Goal: Task Accomplishment & Management: Manage account settings

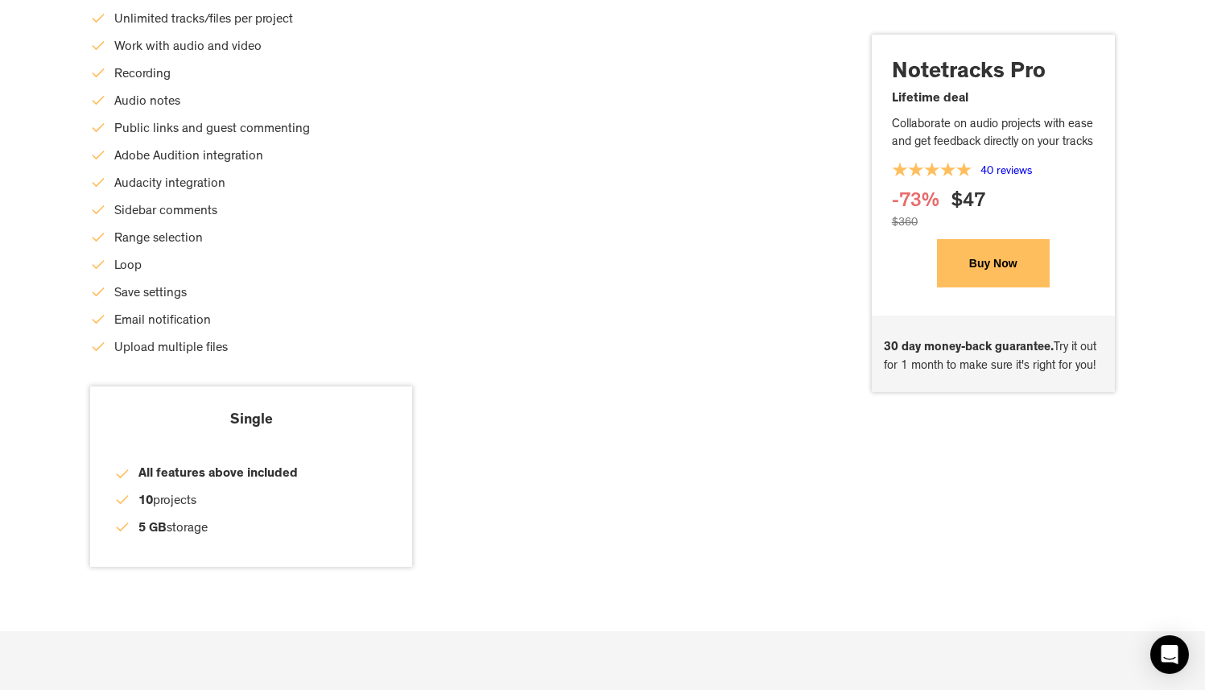
scroll to position [5855, 0]
click at [644, 365] on div "Upload multiple files" at bounding box center [464, 350] width 748 height 27
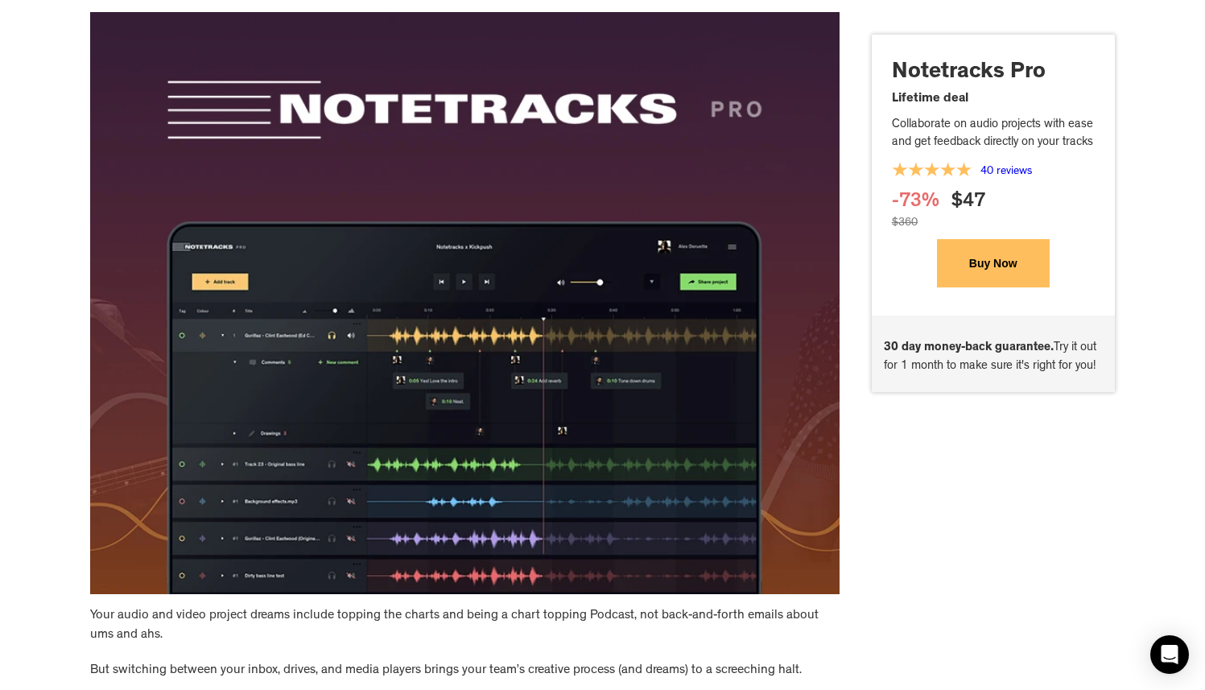
scroll to position [0, 0]
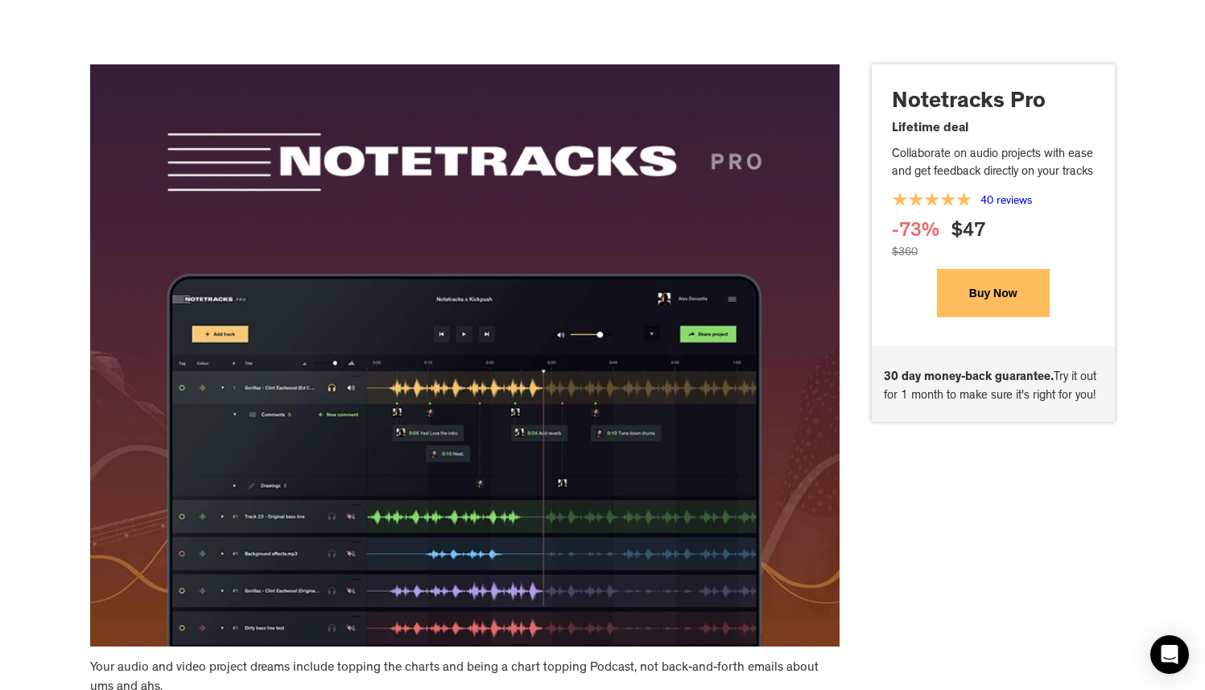
click at [283, 160] on img at bounding box center [464, 355] width 748 height 582
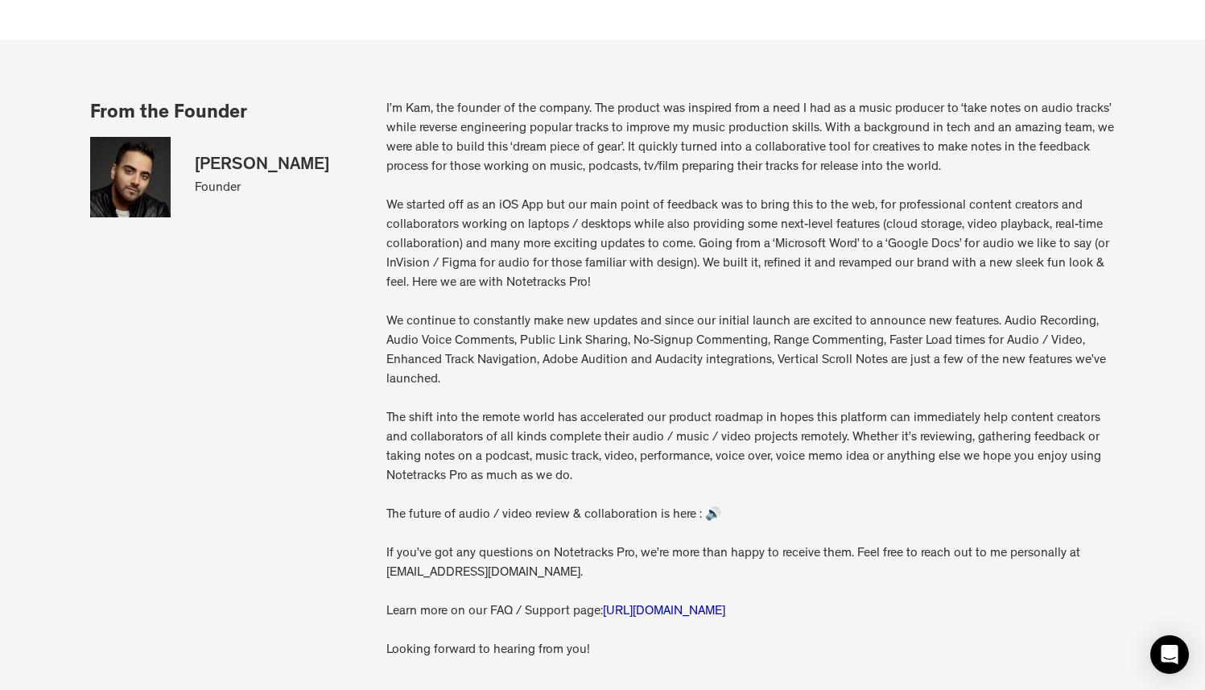
scroll to position [5477, 0]
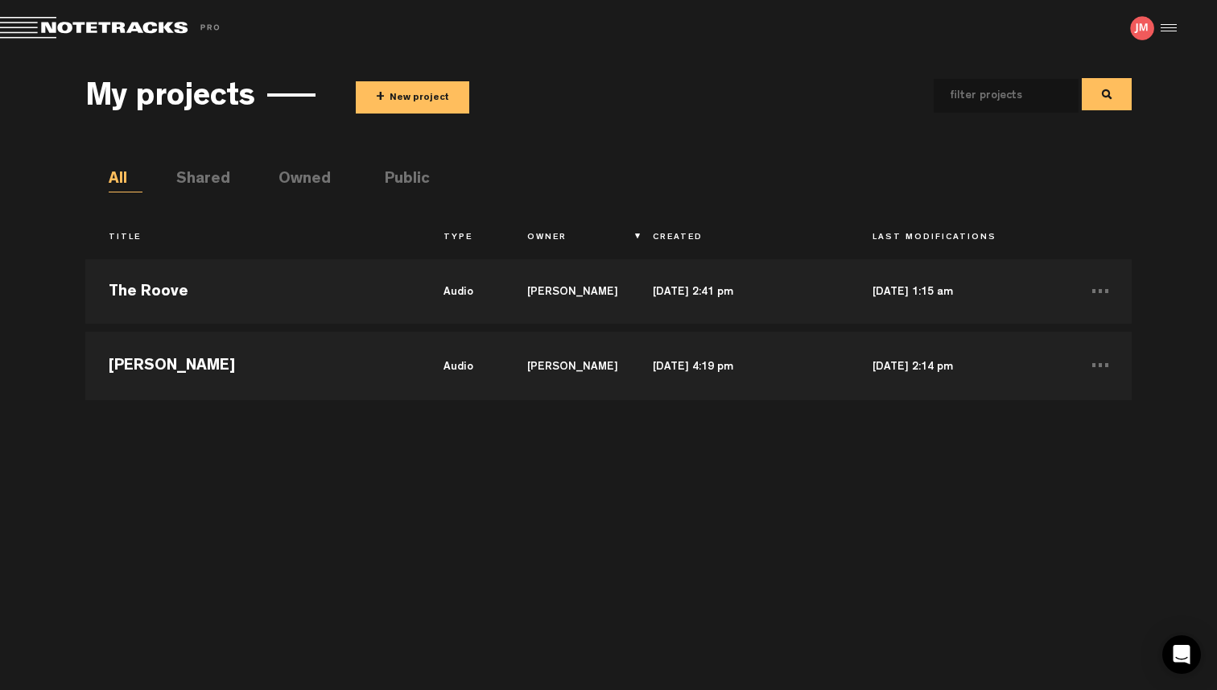
click at [1170, 30] on div at bounding box center [1166, 28] width 24 height 24
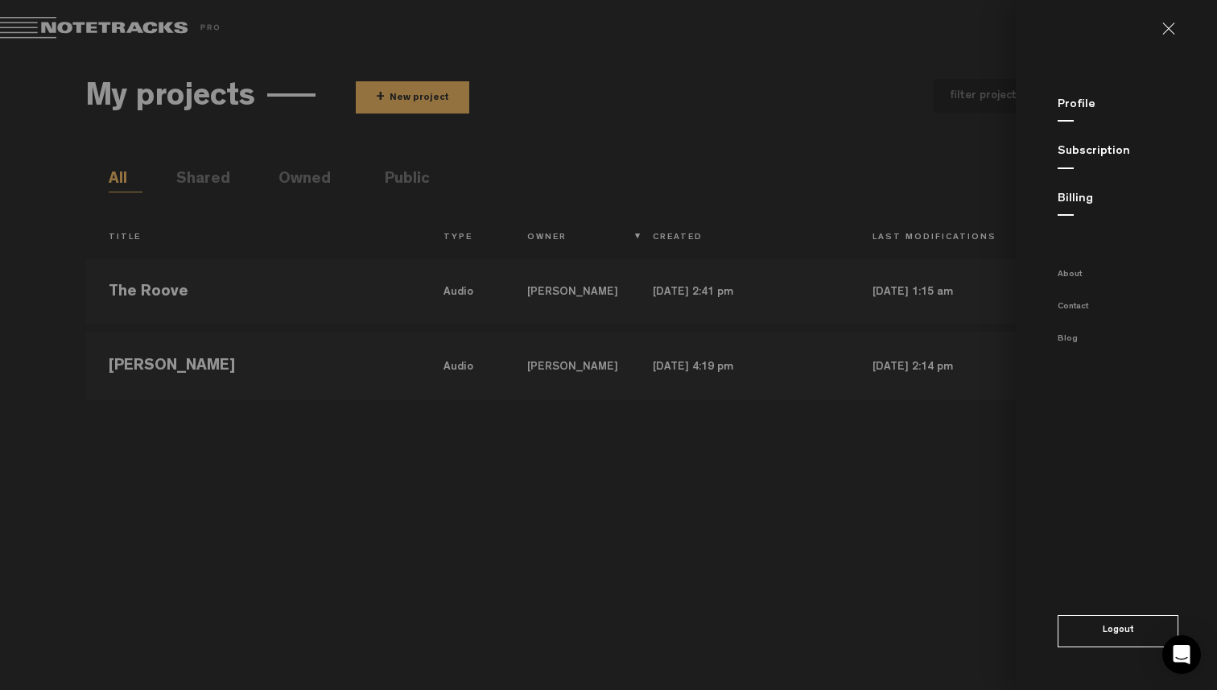
click at [1088, 146] on link "Subscription" at bounding box center [1094, 152] width 72 height 12
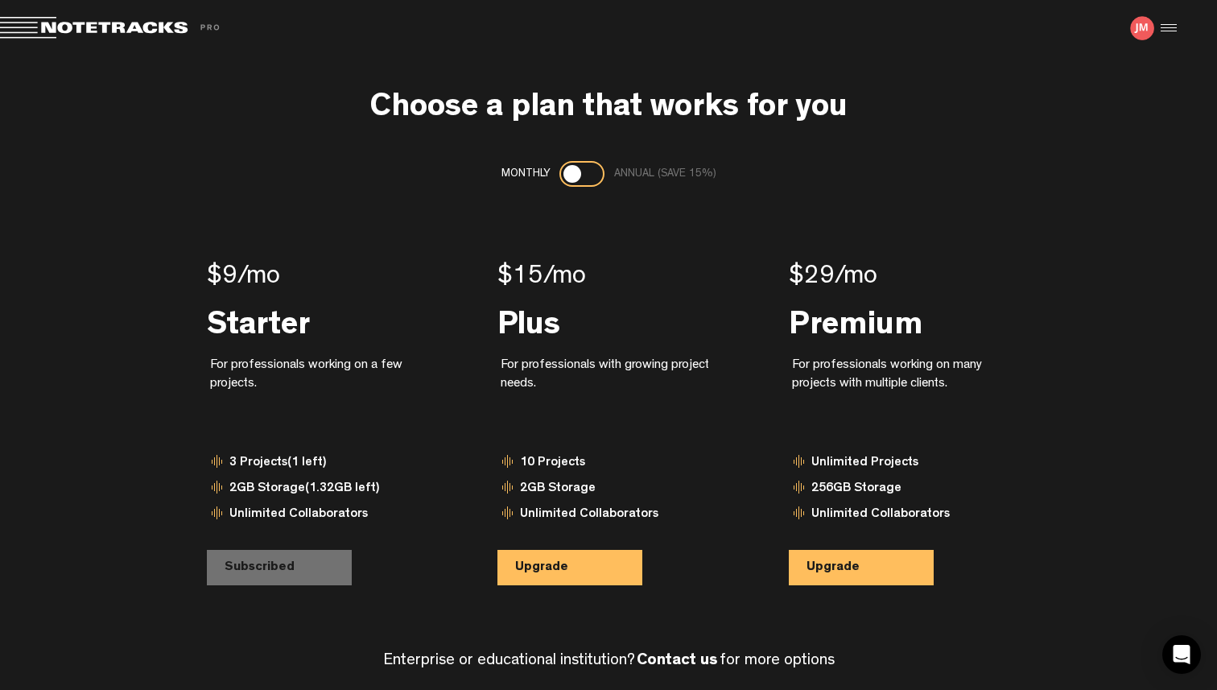
click at [1012, 46] on md-toolbar "Exit Project Share project Save project" at bounding box center [608, 28] width 1217 height 56
click at [1171, 29] on div at bounding box center [1166, 28] width 24 height 24
